Goal: Transaction & Acquisition: Purchase product/service

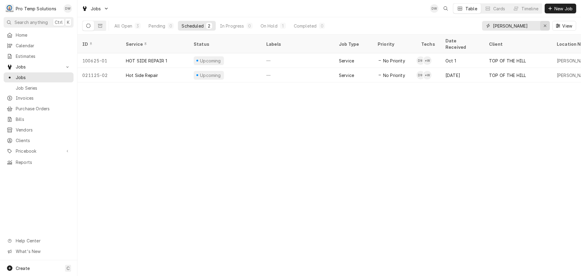
click at [544, 26] on icon "Erase input" at bounding box center [545, 26] width 3 height 4
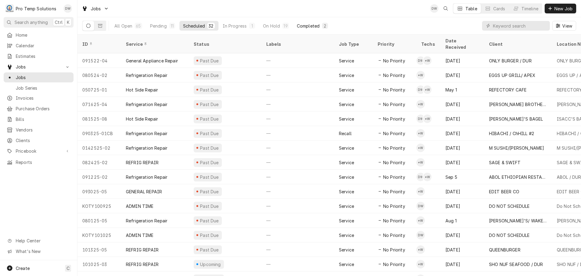
click at [312, 26] on div "Completed" at bounding box center [308, 26] width 23 height 6
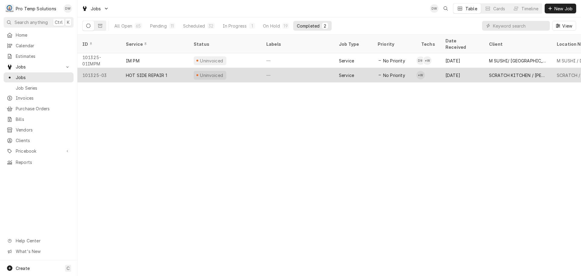
click at [311, 70] on div "—" at bounding box center [297, 75] width 73 height 15
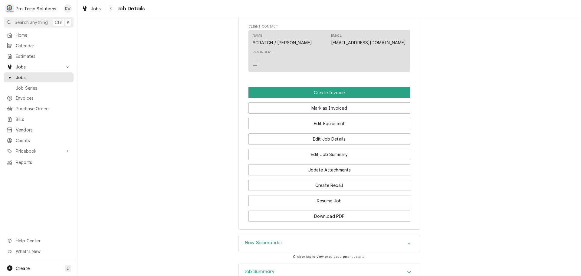
scroll to position [393, 0]
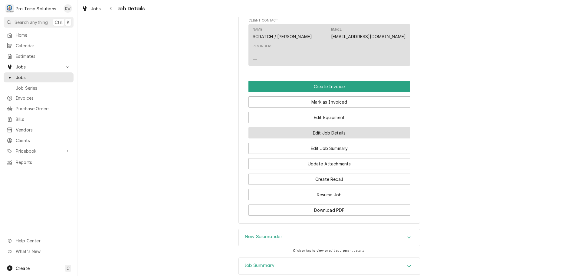
click at [331, 138] on button "Edit Job Details" at bounding box center [329, 132] width 162 height 11
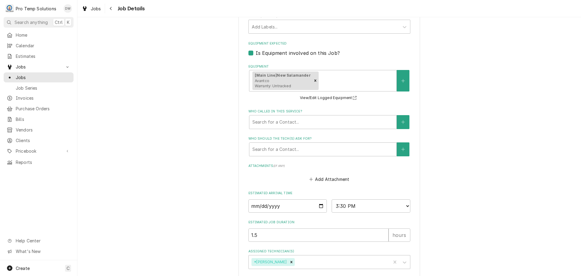
scroll to position [277, 0]
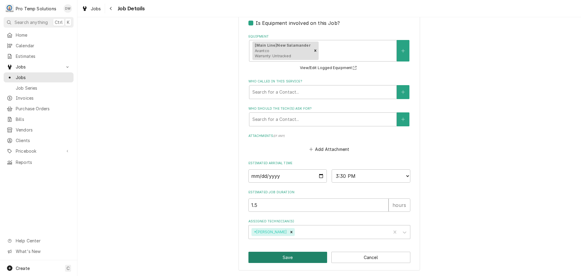
click at [287, 257] on button "Save" at bounding box center [287, 256] width 79 height 11
type textarea "x"
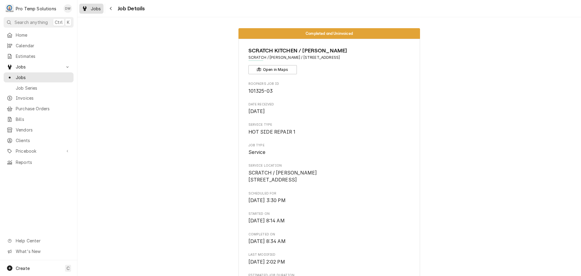
click at [94, 6] on span "Jobs" at bounding box center [96, 8] width 10 height 6
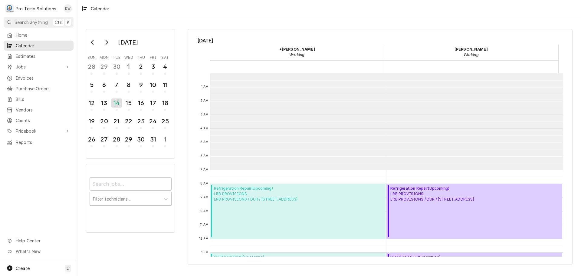
scroll to position [97, 0]
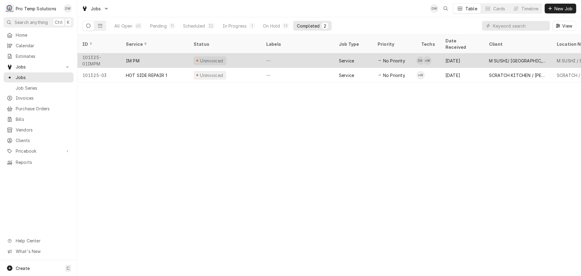
click at [292, 54] on div "—" at bounding box center [297, 60] width 73 height 15
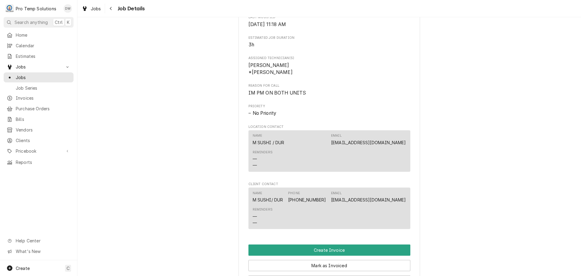
scroll to position [363, 0]
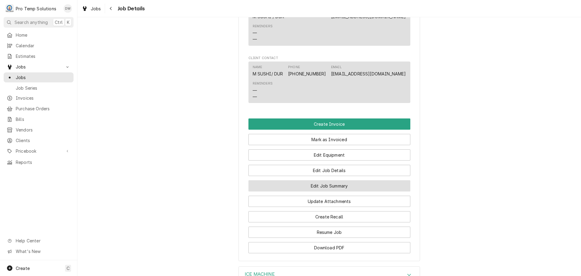
click at [323, 191] on button "Edit Job Summary" at bounding box center [329, 185] width 162 height 11
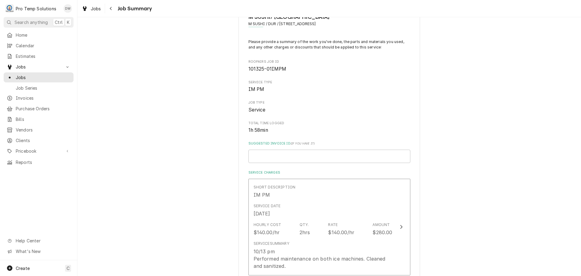
scroll to position [91, 0]
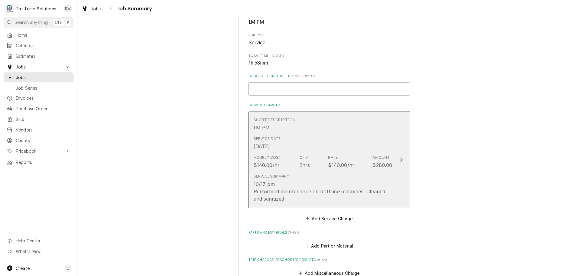
click at [400, 160] on icon "Update Line Item" at bounding box center [401, 159] width 3 height 5
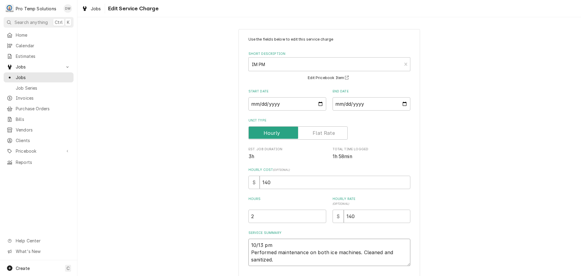
click at [279, 242] on textarea "10/13 pm Performed maintenance on both ice machines. Cleaned and sanitized." at bounding box center [329, 251] width 162 height 27
type textarea "x"
type textarea "10/13 p Performed maintenance on both ice machines. Cleaned and sanitized."
type textarea "x"
type textarea "10/13 Performed maintenance on both ice machines. Cleaned and sanitized."
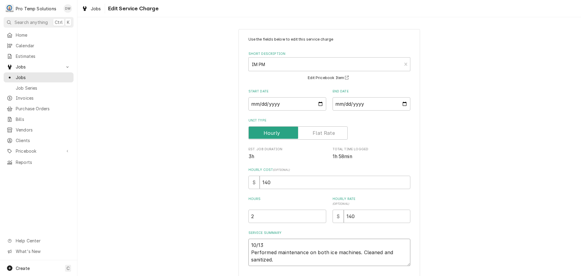
type textarea "x"
type textarea "10/13 Performed maintenance on both ice machines. Cleaned and sanitized."
type textarea "x"
type textarea "10/13 Performed maintenance on both ice machines. Cleaned and sanitized."
type textarea "x"
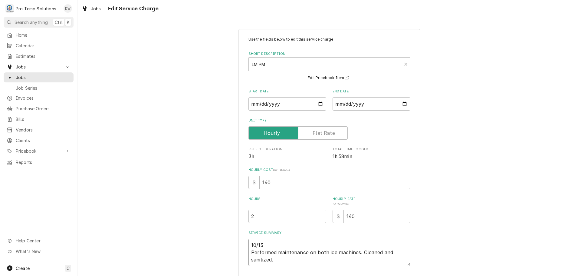
type textarea "10/13 I Performed maintenance on both ice machines. Cleaned and sanitized."
type textarea "x"
type textarea "10/13 IM Performed maintenance on both ice machines. Cleaned and sanitized."
type textarea "x"
type textarea "10/13 IMP Performed maintenance on both ice machines. Cleaned and sanitized."
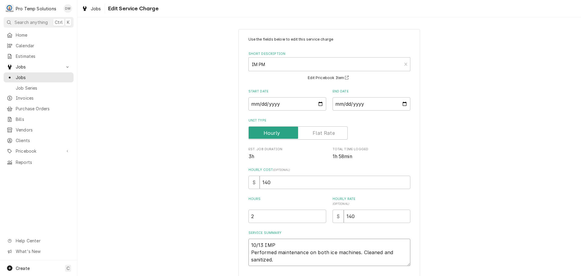
type textarea "x"
type textarea "10/13 IMPM Performed maintenance on both ice machines. Cleaned and sanitized."
type textarea "x"
type textarea "10/13 IMPM Performed maintenance on both ice machines. Cleaned and sanitized."
type textarea "x"
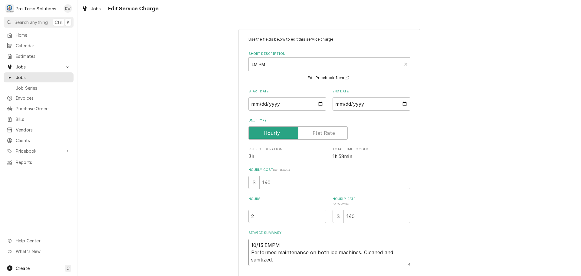
type textarea "10/13 IMPM 9 Performed maintenance on both ice machines. Cleaned and sanitized."
type textarea "x"
type textarea "10/13 IMPM 90 Performed maintenance on both ice machines. Cleaned and sanitized."
type textarea "x"
type textarea "10/13 IMPM 900 Performed maintenance on both ice machines. Cleaned and sanitize…"
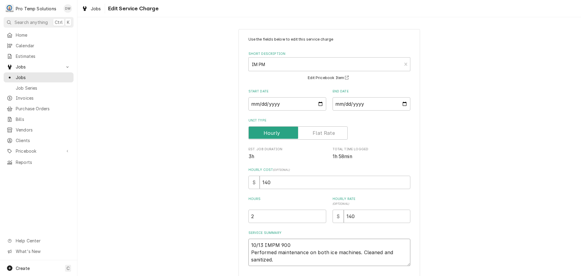
type textarea "x"
type textarea "10/13 IMPM 900- Performed maintenance on both ice machines. Cleaned and sanitiz…"
type textarea "x"
type textarea "10/13 IMPM 900-1 Performed maintenance on both ice machines. Cleaned and saniti…"
type textarea "x"
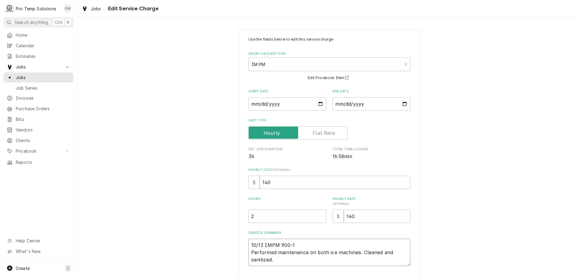
type textarea "10/13 IMPM 900-11 Performed maintenance on both ice machines. Cleaned and sanit…"
type textarea "x"
type textarea "10/13 IMPM 900-114 Performed maintenance on both ice machines. Cleaned and sani…"
type textarea "x"
type textarea "10/13 IMPM 900-1140 Performed maintenance on both ice machines. Cleaned and san…"
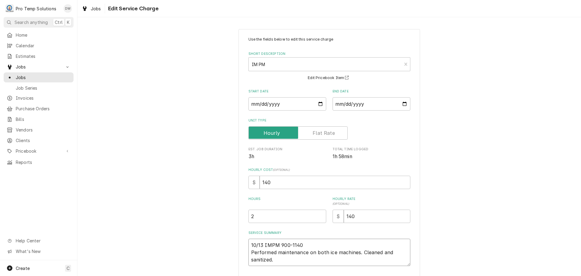
type textarea "x"
type textarea "10/13 IMPM 900-1140 Performed maintenance on both ice machines. Cleaned and san…"
click at [259, 217] on input "2" at bounding box center [287, 215] width 78 height 13
type textarea "x"
type input "2.7"
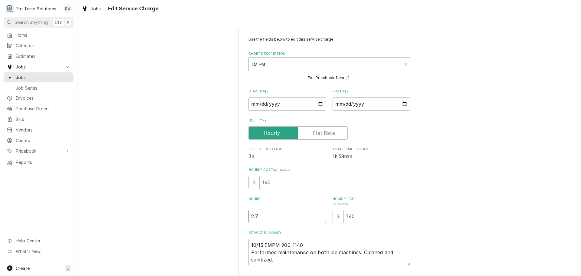
type textarea "x"
type input "2.75"
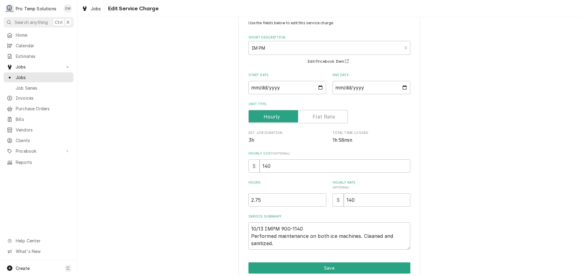
scroll to position [42, 0]
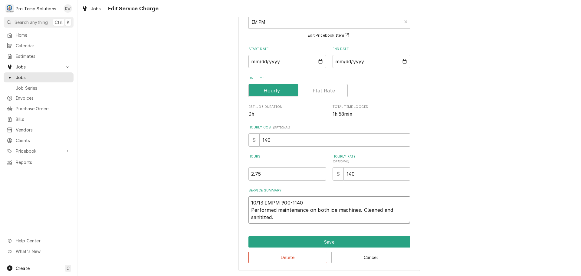
click at [332, 202] on textarea "10/13 IMPM 900-1140 Performed maintenance on both ice machines. Cleaned and san…" at bounding box center [329, 209] width 162 height 27
type textarea "x"
type textarea "10/13 IMPM 900-1140 K Performed maintenance on both ice machines. Cleaned and s…"
type textarea "x"
type textarea "10/13 IMPM 900-1140 KE Performed maintenance on both ice machines. Cleaned and …"
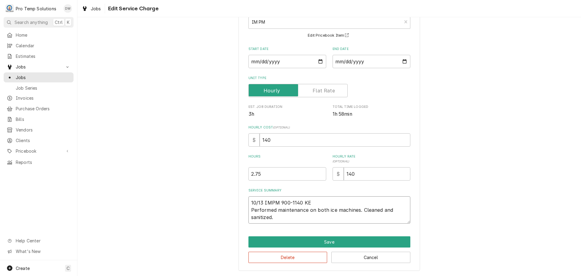
type textarea "x"
type textarea "10/13 IMPM 900-1140 KEV Performed maintenance on both ice machines. Cleaned and…"
type textarea "x"
type textarea "10/13 IMPM 900-1140 KEVI Performed maintenance on both ice machines. Cleaned an…"
type textarea "x"
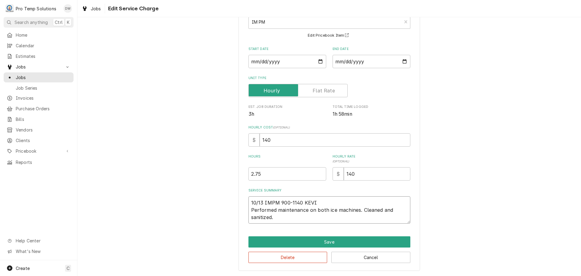
type textarea "10/13 IMPM 900-1140 KEVIN Performed maintenance on both ice machines. Cleaned a…"
type textarea "x"
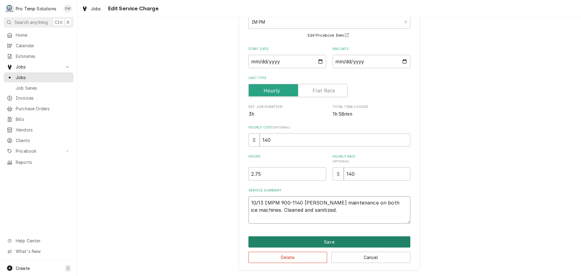
type textarea "10/13 IMPM 900-1140 KEVIN Performed maintenance on both ice machines. Cleaned a…"
click at [322, 241] on button "Save" at bounding box center [329, 241] width 162 height 11
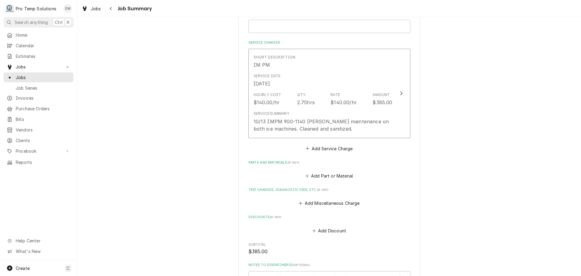
scroll to position [151, 0]
click at [281, 26] on input "Suggested Invoice ID ( if you have it )" at bounding box center [329, 28] width 162 height 13
type textarea "x"
type input "#"
type textarea "x"
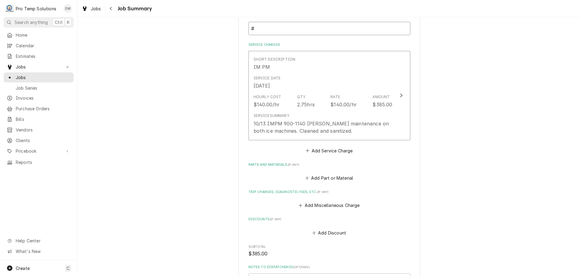
type input "#1"
type textarea "x"
type input "#10"
type textarea "x"
type input "#101"
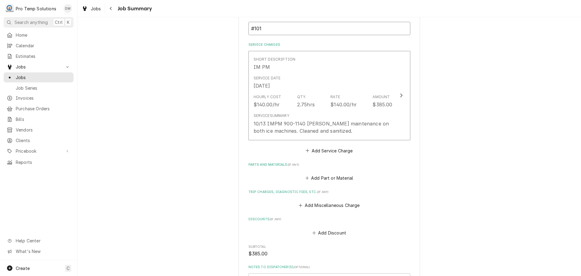
type textarea "x"
type input "#1013"
type textarea "x"
type input "#10132"
type textarea "x"
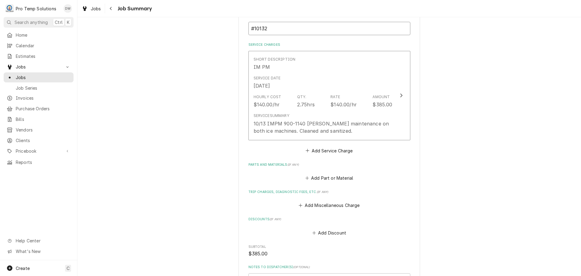
type input "#101325"
type textarea "x"
type input "#1013250"
type textarea "x"
type input "#10132500"
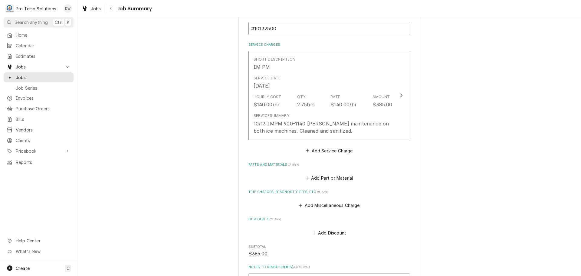
type textarea "x"
type input "#101325001"
type textarea "x"
type input "#101325001-"
type textarea "x"
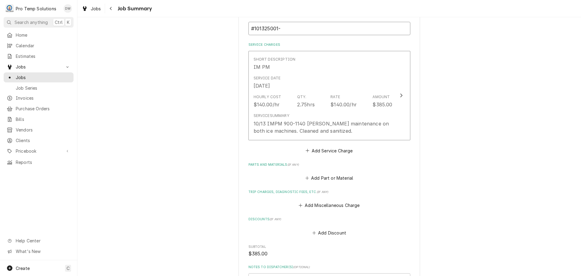
type input "#101325001-I"
type textarea "x"
type input "#101325001-IM"
type textarea "x"
type input "#101325001-IMP"
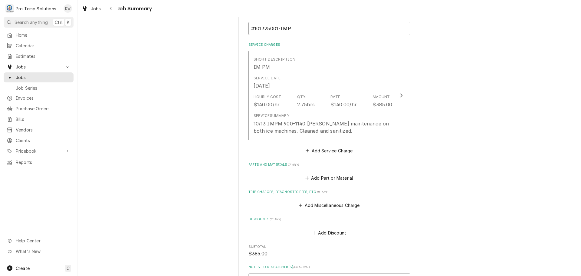
type textarea "x"
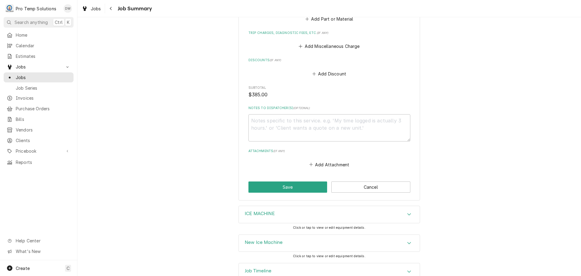
scroll to position [333, 0]
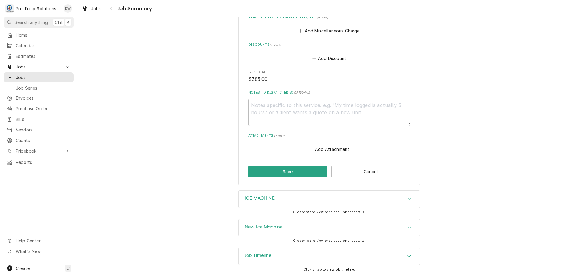
type input "#101325001-IMPM"
click at [272, 102] on textarea "Notes to Dispatcher(s) ( optional )" at bounding box center [329, 112] width 162 height 27
type textarea "x"
type textarea "#"
type textarea "x"
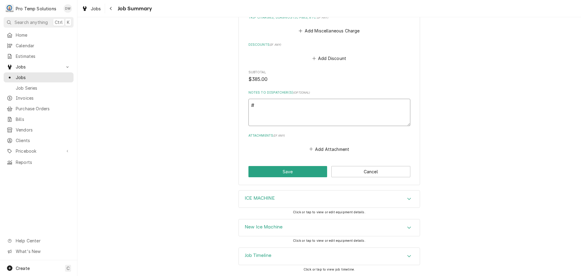
type textarea "#1"
type textarea "x"
type textarea "#10"
type textarea "x"
type textarea "#101"
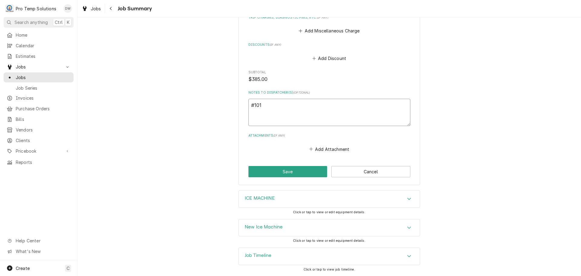
type textarea "x"
type textarea "#1013"
type textarea "x"
type textarea "#10132"
type textarea "x"
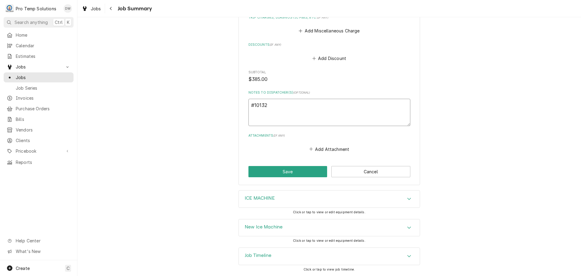
type textarea "#101325"
type textarea "x"
type textarea "#1013250"
type textarea "x"
type textarea "#10132500"
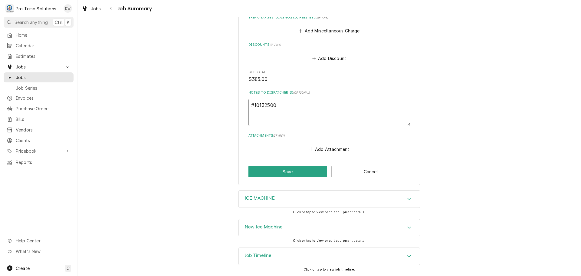
type textarea "x"
type textarea "#101325001"
type textarea "x"
type textarea "#101325001-"
type textarea "x"
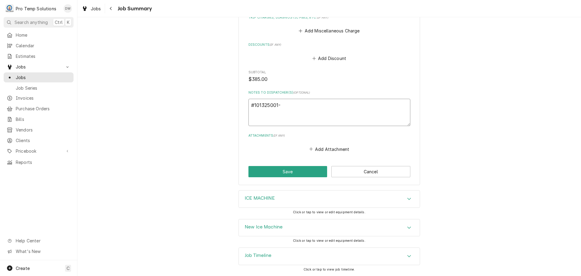
type textarea "#101325001-I"
type textarea "x"
type textarea "#101325001-IM"
type textarea "x"
type textarea "#101325001-IMP"
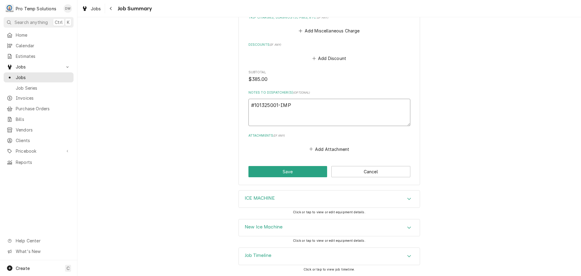
type textarea "x"
type textarea "#101325001-IMPM"
type textarea "x"
type textarea "#101325001-IMPM"
type textarea "x"
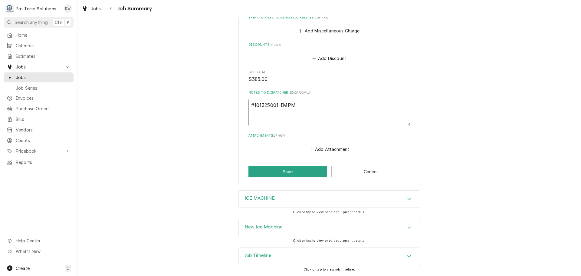
type textarea "#101325001-IMPM M"
type textarea "x"
type textarea "#101325001-IMPM M"
type textarea "x"
type textarea "#101325001-IMPM M S"
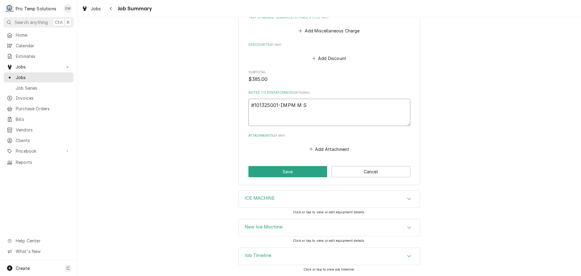
type textarea "x"
type textarea "#101325001-IMPM M SU"
type textarea "x"
type textarea "#101325001-IMPM M SUS"
type textarea "x"
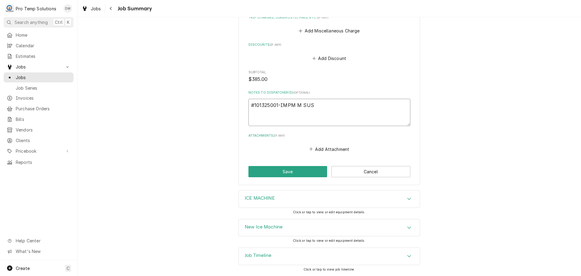
type textarea "#101325001-IMPM M SUSH"
type textarea "x"
type textarea "#101325001-IMPM M SUSHI"
type textarea "x"
type textarea "#101325001-IMPM M SUSHI-"
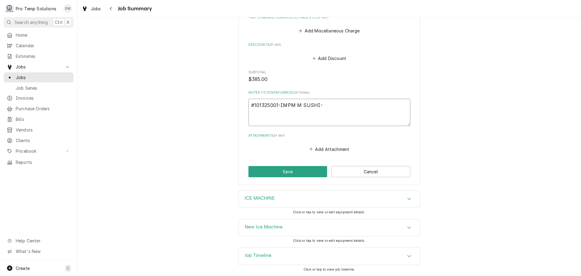
type textarea "x"
type textarea "#101325001-IMPM M SUSHI-"
type textarea "x"
type textarea "#101325001-IMPM M SUSHI- I"
type textarea "x"
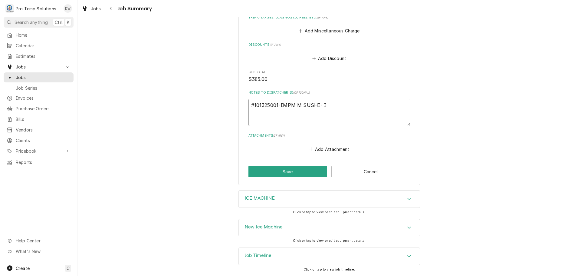
type textarea "#101325001-IMPM M SUSHI- IM"
type textarea "x"
type textarea "#101325001-IMPM M SUSHI- IM"
type textarea "x"
type textarea "#101325001-IMPM M SUSHI- IM P"
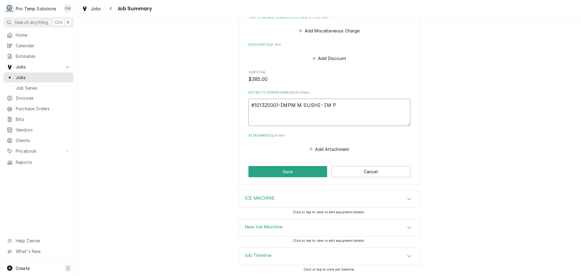
type textarea "x"
type textarea "#101325001-IMPM M SUSHI- IM PM"
type textarea "x"
type textarea "#101325001-IMPM M SUSHI- IM PM"
click at [290, 169] on button "Save" at bounding box center [287, 171] width 79 height 11
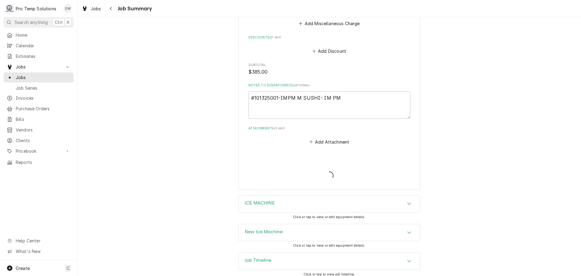
type textarea "x"
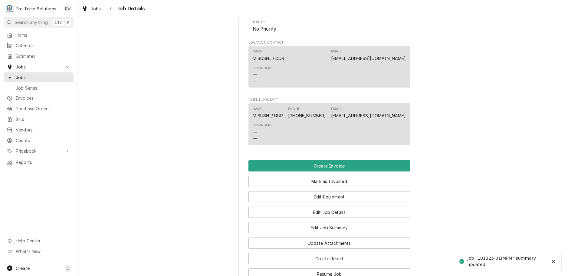
scroll to position [363, 0]
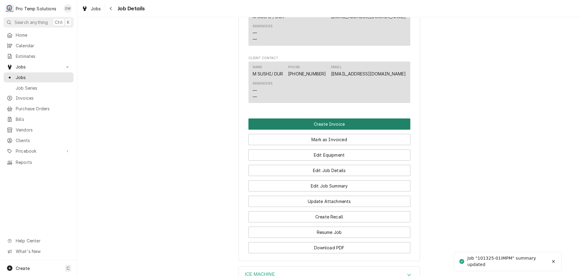
click at [321, 130] on button "Create Invoice" at bounding box center [329, 123] width 162 height 11
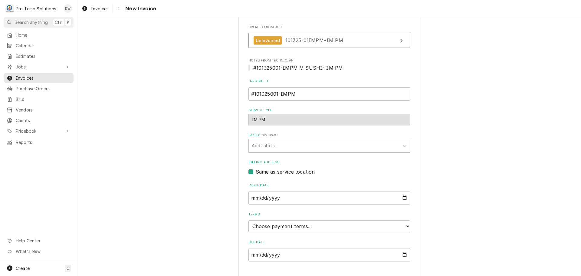
scroll to position [119, 0]
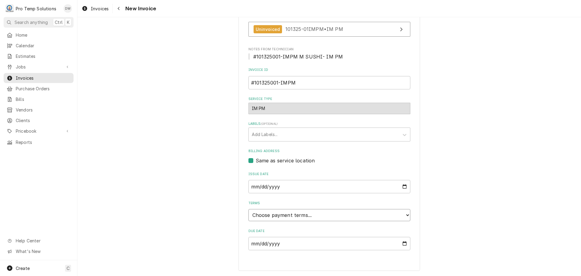
click at [268, 212] on select "Choose payment terms... Same Day Net 7 Net 14 Net 21 Net 30 Net 45 Net 60 Net 90" at bounding box center [329, 215] width 162 height 12
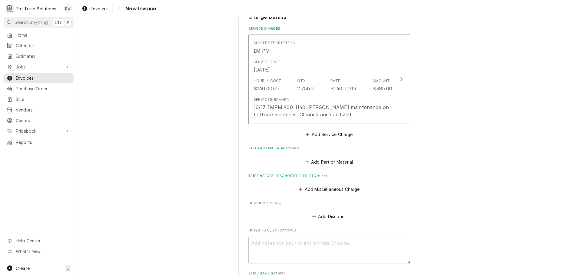
scroll to position [506, 0]
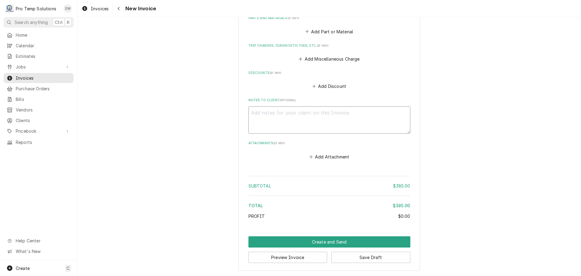
click at [266, 110] on textarea "Notes to Client ( optional )" at bounding box center [329, 119] width 162 height 27
type textarea "x"
type textarea "#"
type textarea "x"
type textarea "#1"
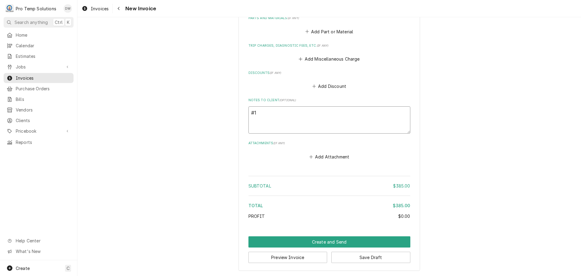
type textarea "x"
type textarea "#10"
type textarea "x"
type textarea "#101"
type textarea "x"
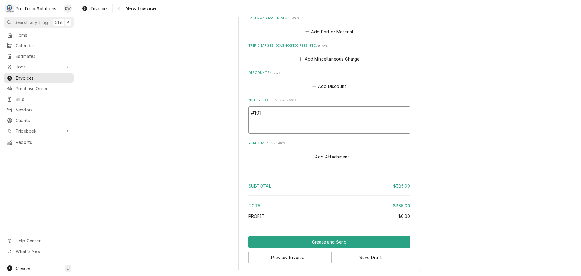
type textarea "#1013"
type textarea "x"
type textarea "#10132"
type textarea "x"
type textarea "#101325"
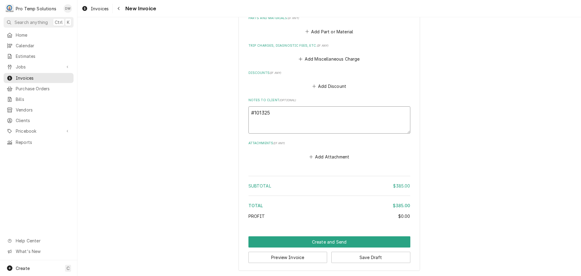
type textarea "x"
type textarea "#1013250"
type textarea "x"
type textarea "#10132500"
type textarea "x"
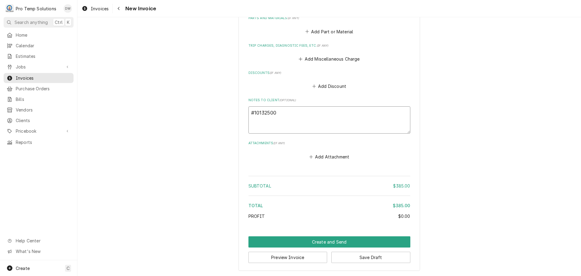
type textarea "#101325001"
type textarea "x"
type textarea "#101325001-"
type textarea "x"
type textarea "#101325001-I"
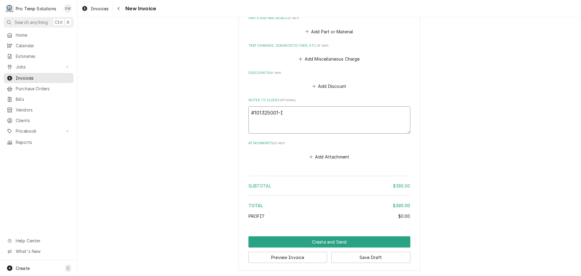
type textarea "x"
type textarea "#101325001-IM"
type textarea "x"
type textarea "#101325001-IMP"
type textarea "x"
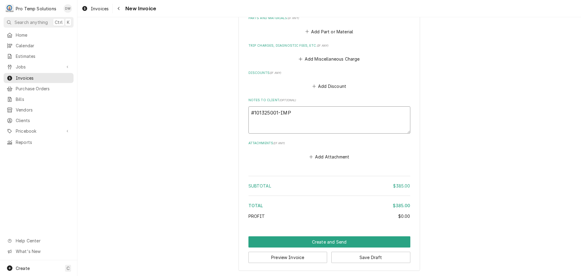
type textarea "#101325001-IMPM"
type textarea "x"
type textarea "#101325001-IMPM"
type textarea "x"
type textarea "#101325001-IMPM M"
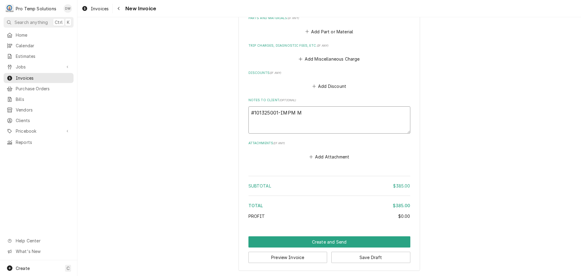
type textarea "x"
type textarea "#101325001-IMPM M"
type textarea "x"
type textarea "#101325001-IMPM M S"
type textarea "x"
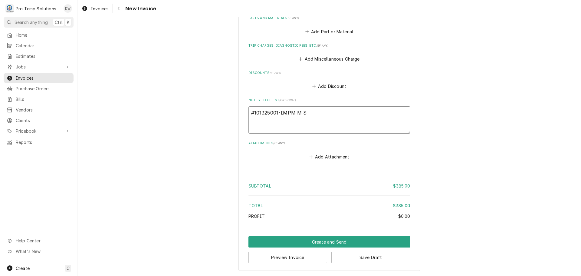
type textarea "#101325001-IMPM M SU"
type textarea "x"
type textarea "#101325001-IMPM M SUS"
type textarea "x"
type textarea "#101325001-IMPM M SUSH"
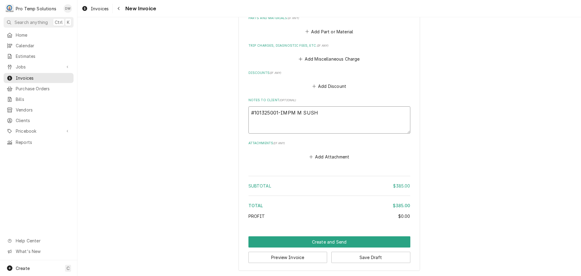
type textarea "x"
type textarea "#101325001-IMPM M SUSHI"
type textarea "x"
type textarea "#101325001-IMPM M SUSHI-"
type textarea "x"
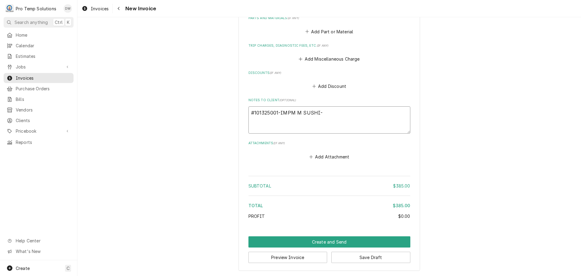
type textarea "#101325001-IMPM M SUSHI-"
type textarea "x"
type textarea "#101325001-IMPM M SUSHI- I"
type textarea "x"
type textarea "#101325001-IMPM M SUSHI- IM"
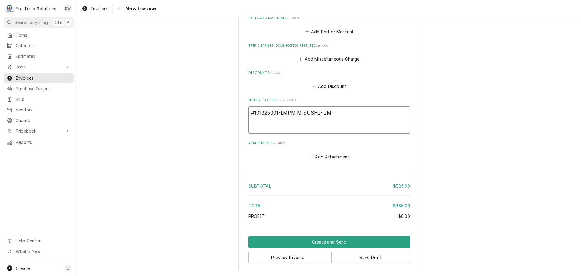
type textarea "x"
type textarea "#101325001-IMPM M SUSHI- IM"
type textarea "x"
type textarea "#101325001-IMPM M SUSHI- IM O"
type textarea "x"
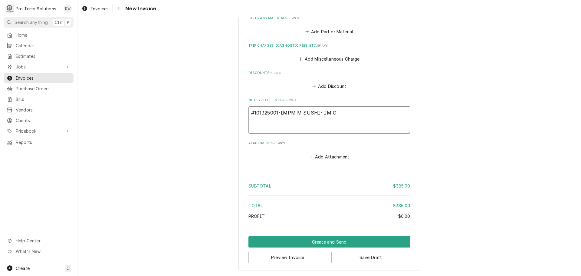
type textarea "#101325001-IMPM M SUSHI- IM OM"
type textarea "x"
type textarea "#101325001-IMPM M SUSHI- IM O"
type textarea "x"
type textarea "#101325001-IMPM M SUSHI- IM"
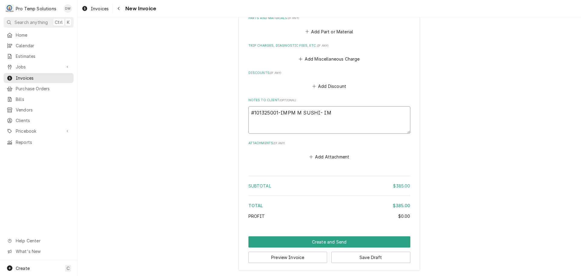
type textarea "x"
type textarea "#101325001-IMPM M SUSHI- IM P"
type textarea "x"
type textarea "#101325001-IMPM M SUSHI- IM PM"
type textarea "x"
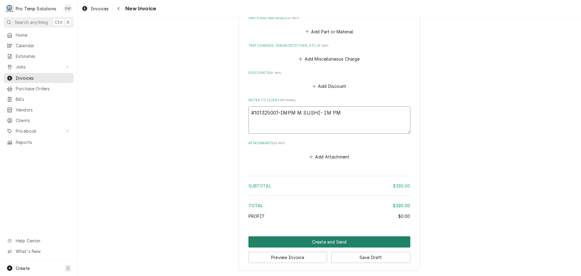
type textarea "#101325001-IMPM M SUSHI- IM PM"
click at [319, 241] on button "Create and Send" at bounding box center [329, 241] width 162 height 11
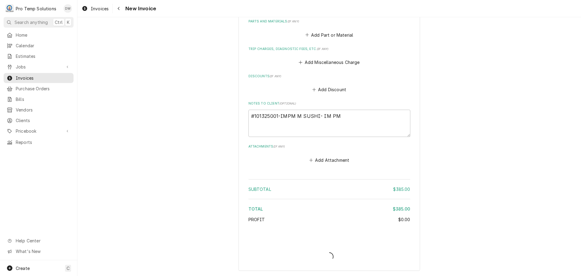
scroll to position [503, 0]
type textarea "x"
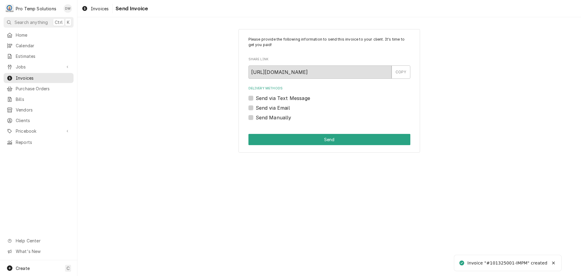
click at [256, 108] on label "Send via Email" at bounding box center [273, 107] width 34 height 7
click at [256, 108] on input "Send via Email" at bounding box center [337, 110] width 162 height 13
checkbox input "true"
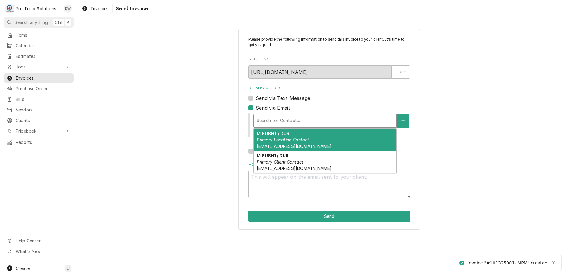
click at [309, 123] on div "Delivery Methods" at bounding box center [325, 120] width 137 height 11
click at [305, 140] on em "Primary Location Contact" at bounding box center [283, 139] width 52 height 5
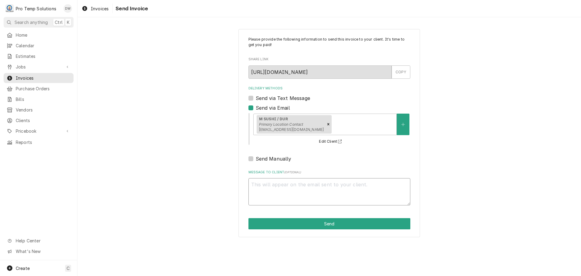
click at [282, 181] on textarea "Message to Client ( optional )" at bounding box center [329, 191] width 162 height 27
type textarea "x"
type textarea "#"
type textarea "x"
type textarea "#1"
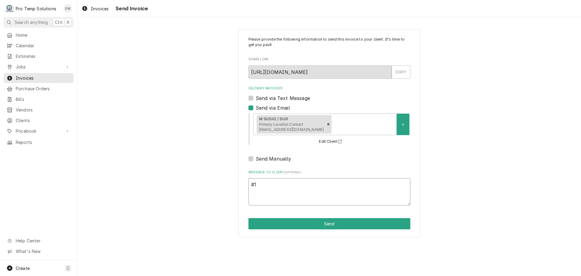
type textarea "x"
type textarea "#10"
type textarea "x"
type textarea "#101"
type textarea "x"
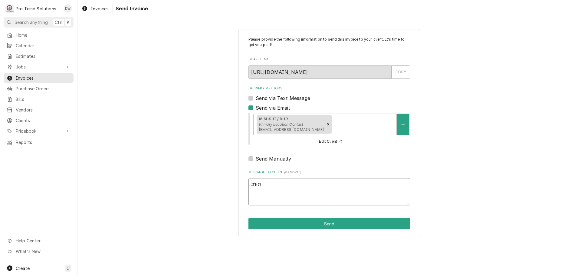
type textarea "#1013"
type textarea "x"
type textarea "#10132"
type textarea "x"
type textarea "#101325"
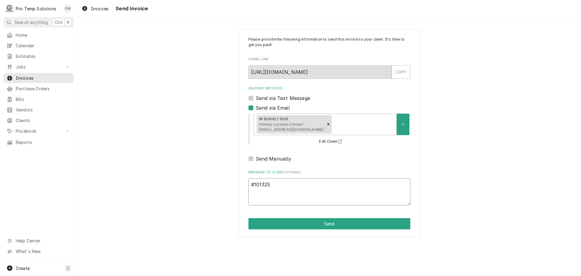
type textarea "x"
type textarea "#1013250"
type textarea "x"
type textarea "#10132500"
type textarea "x"
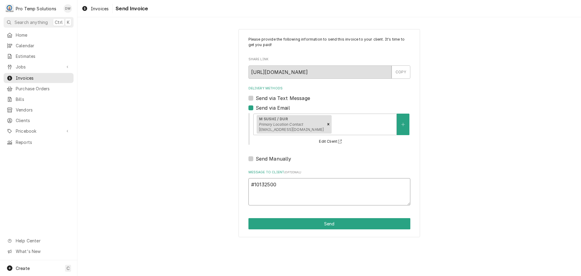
type textarea "#101325001"
type textarea "x"
type textarea "#101325001-"
type textarea "x"
type textarea "#101325001-I"
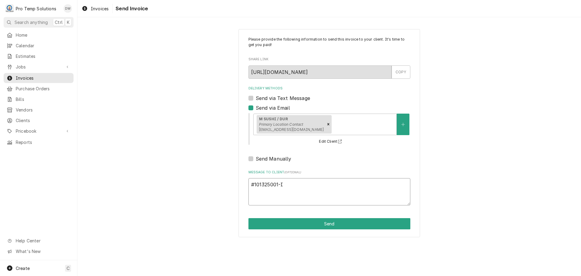
type textarea "x"
type textarea "#101325001-IM"
type textarea "x"
type textarea "#101325001-IMP"
type textarea "x"
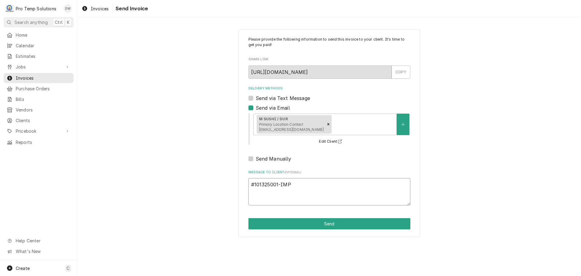
type textarea "#101325001-IMPM"
type textarea "x"
type textarea "#101325001-IMPM"
type textarea "x"
type textarea "#101325001-IMPM M"
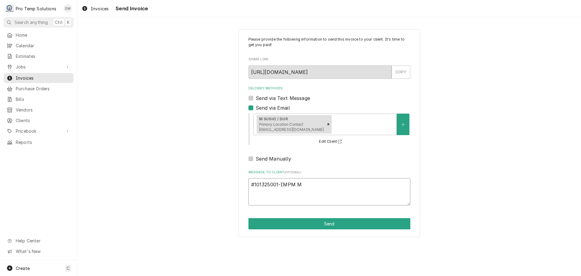
type textarea "x"
type textarea "#101325001-IMPM M"
type textarea "x"
type textarea "#101325001-IMPM M S"
type textarea "x"
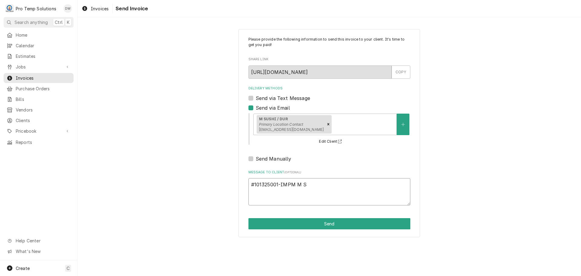
type textarea "#101325001-IMPM M SU"
type textarea "x"
type textarea "#101325001-IMPM M SUS"
type textarea "x"
type textarea "#101325001-IMPM M SUSH"
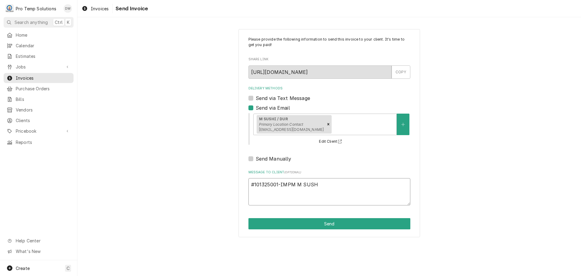
type textarea "x"
type textarea "#101325001-IMPM M SUSHI"
type textarea "x"
type textarea "#101325001-IMPM M SUSHI-"
type textarea "x"
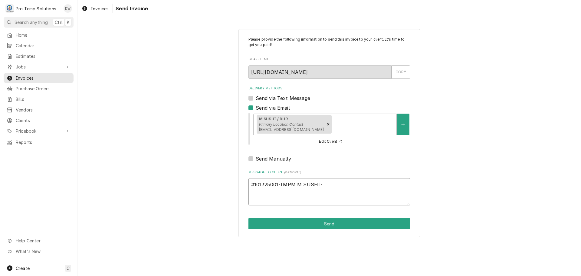
type textarea "#101325001-IMPM M SUSHI-"
type textarea "x"
type textarea "#101325001-IMPM M SUSHI- I"
type textarea "x"
type textarea "#101325001-IMPM M SUSHI- IM"
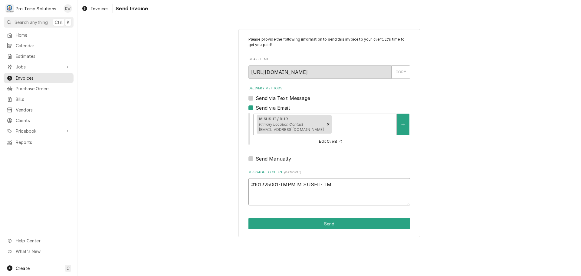
type textarea "x"
type textarea "#101325001-IMPM M SUSHI- IM"
type textarea "x"
type textarea "#101325001-IMPM M SUSHI- IM P"
type textarea "x"
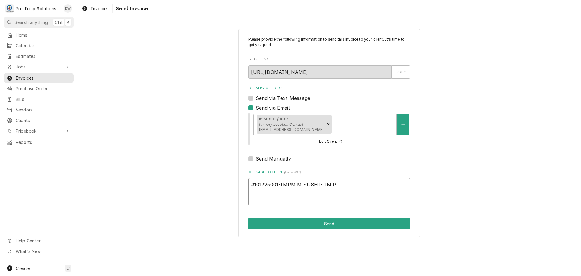
type textarea "#101325001-IMPM M SUSHI- IM PM"
type textarea "x"
type textarea "#101325001-IMPM M SUSHI- IM PM"
click at [328, 225] on button "Send" at bounding box center [329, 223] width 162 height 11
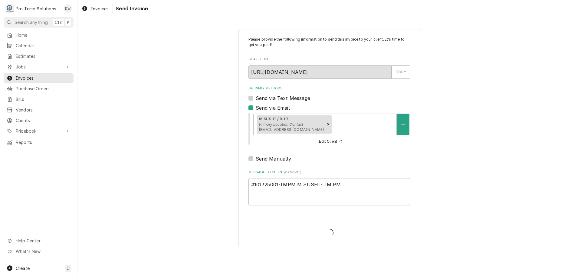
type textarea "x"
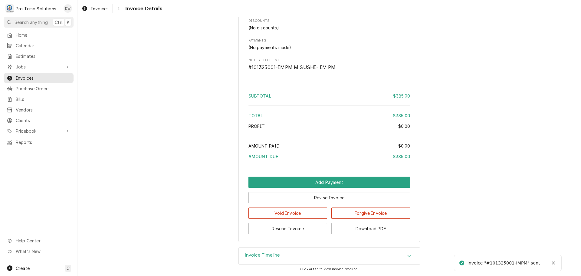
scroll to position [499, 0]
click at [363, 229] on button "Download PDF" at bounding box center [370, 228] width 79 height 11
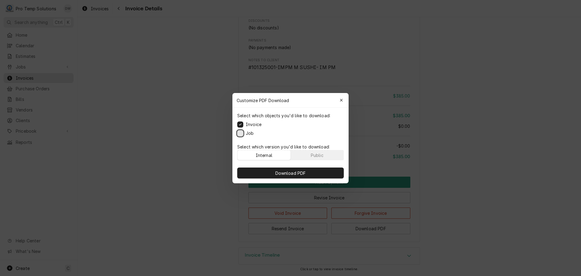
click at [241, 133] on button "Job" at bounding box center [240, 133] width 6 height 6
click at [289, 173] on span "Download PDF" at bounding box center [290, 172] width 33 height 6
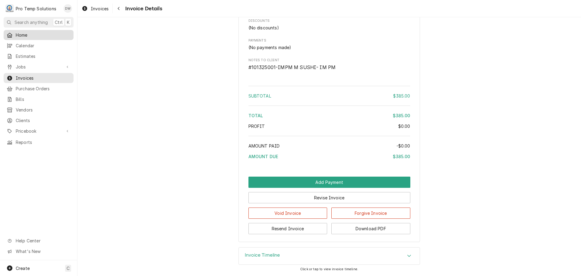
click at [18, 33] on span "Home" at bounding box center [43, 35] width 55 height 6
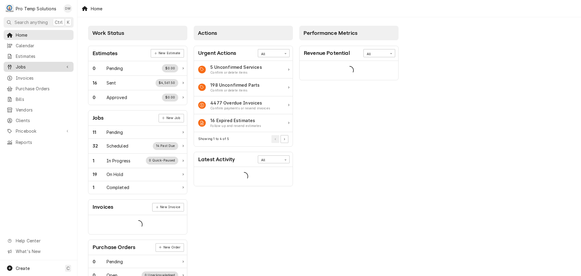
click at [22, 66] on span "Jobs" at bounding box center [39, 67] width 46 height 6
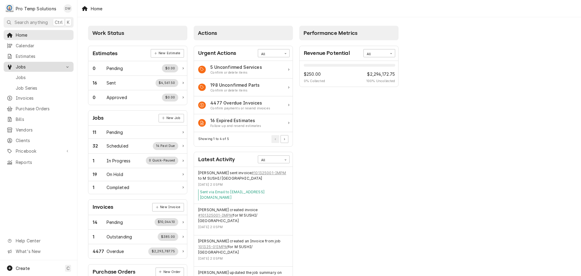
click at [21, 65] on span "Jobs" at bounding box center [39, 67] width 46 height 6
click at [21, 76] on span "Jobs" at bounding box center [43, 77] width 55 height 6
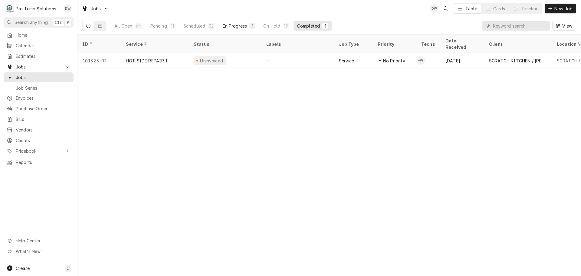
click at [239, 24] on div "In Progress" at bounding box center [235, 26] width 24 height 6
